Goal: Task Accomplishment & Management: Complete application form

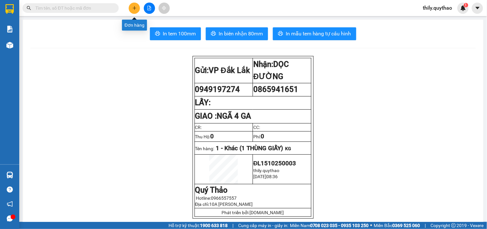
click at [134, 7] on icon "plus" at bounding box center [134, 8] width 0 height 4
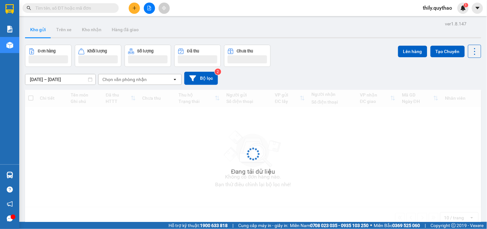
click at [137, 7] on button at bounding box center [134, 8] width 11 height 11
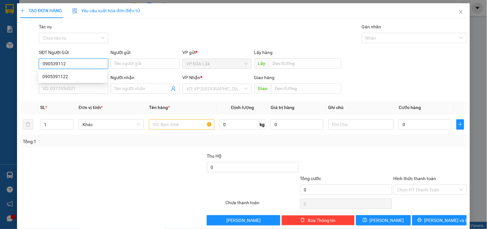
type input "0905391122"
click at [59, 76] on div "0905391122" at bounding box center [72, 76] width 61 height 7
type input "0377545048"
type input "CV 30/4"
type input "0905391122"
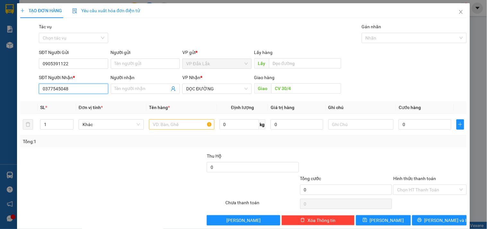
click at [72, 90] on input "0377545048" at bounding box center [73, 88] width 69 height 10
click at [169, 123] on input "text" at bounding box center [181, 124] width 65 height 10
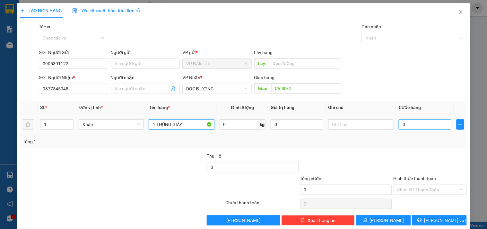
type input "1 THÙNG GIẤY"
click at [399, 122] on input "0" at bounding box center [425, 124] width 53 height 10
type input "1"
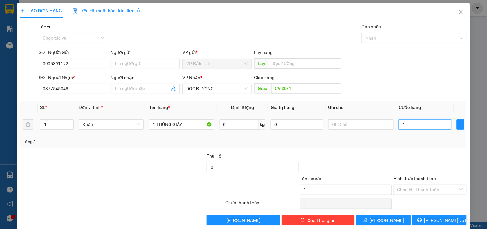
type input "12"
type input "120"
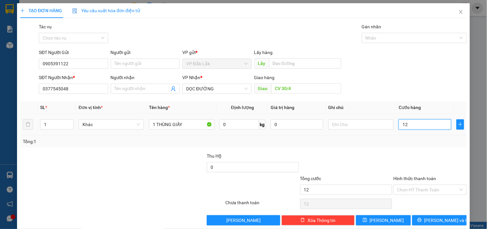
type input "120"
type input "1.200"
type input "12.000"
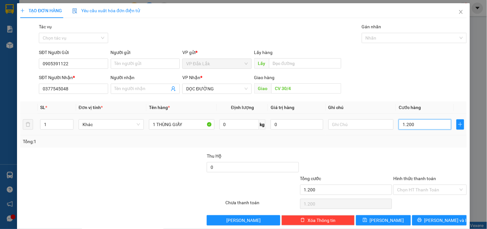
type input "12.000"
type input "120.000"
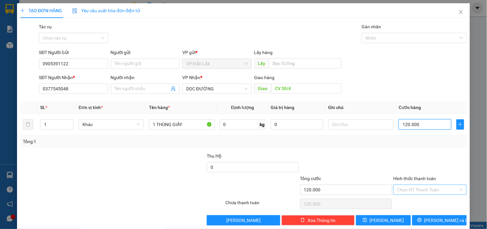
type input "120.000"
drag, startPoint x: 403, startPoint y: 188, endPoint x: 411, endPoint y: 197, distance: 12.3
click at [403, 188] on input "Hình thức thanh toán" at bounding box center [427, 190] width 61 height 10
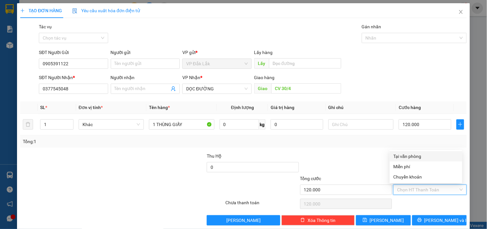
click at [419, 156] on div "Tại văn phòng" at bounding box center [426, 156] width 65 height 7
type input "0"
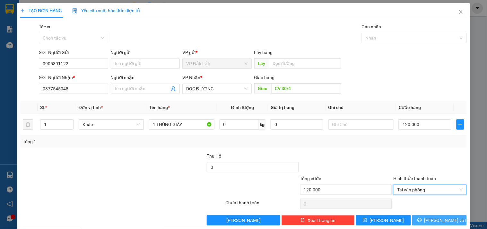
click at [434, 216] on span "[PERSON_NAME] và In" at bounding box center [447, 219] width 45 height 7
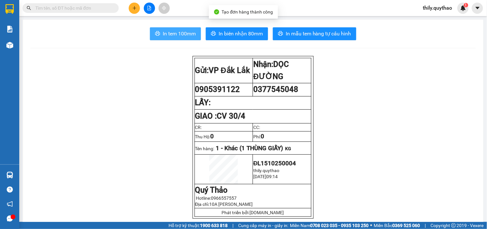
click at [184, 36] on span "In tem 100mm" at bounding box center [179, 34] width 33 height 8
